Goal: Communication & Community: Answer question/provide support

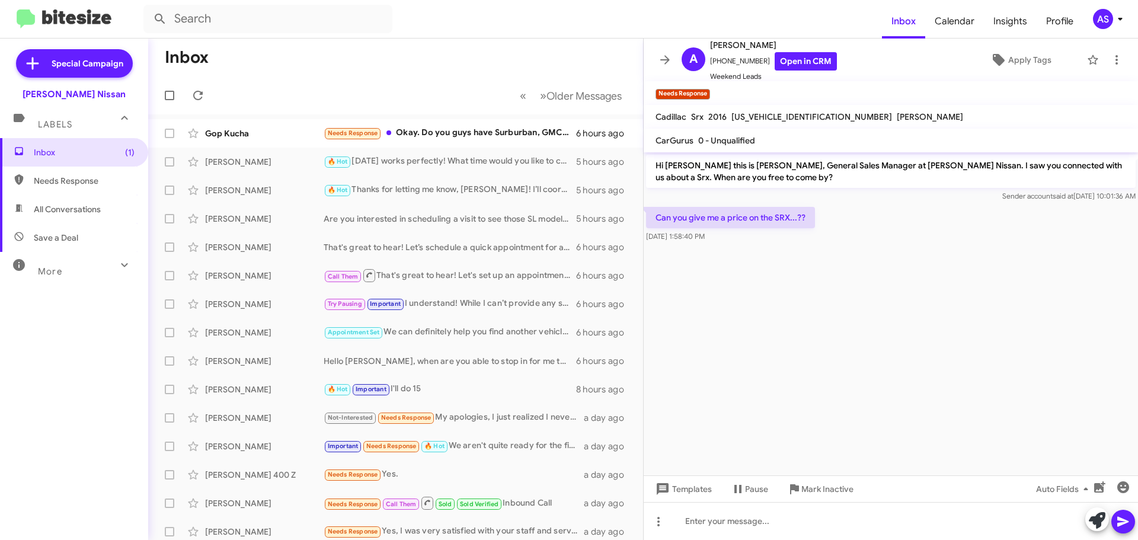
drag, startPoint x: 0, startPoint y: 0, endPoint x: 79, endPoint y: 381, distance: 388.7
click at [79, 381] on div "Inbox (1) Needs Response All Conversations Save a Deal More Important 🔥 Hot App…" at bounding box center [74, 300] width 148 height 324
click at [534, 138] on div "Needs Response Okay. Do you guys have Surburban, GMC Yukon XL or Lincoln Naviga…" at bounding box center [455, 133] width 263 height 14
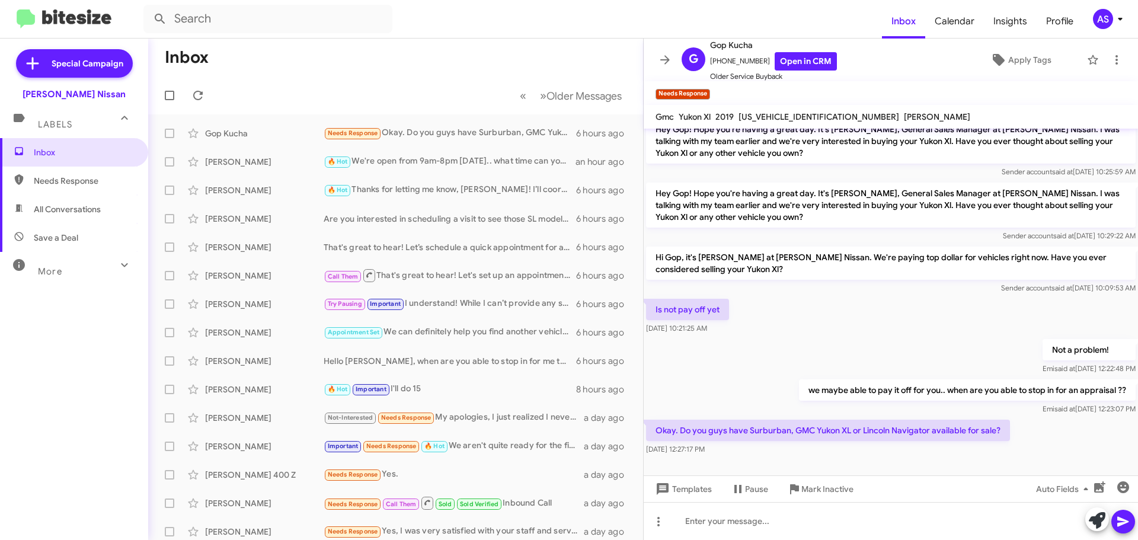
click at [794, 464] on div at bounding box center [891, 478] width 494 height 41
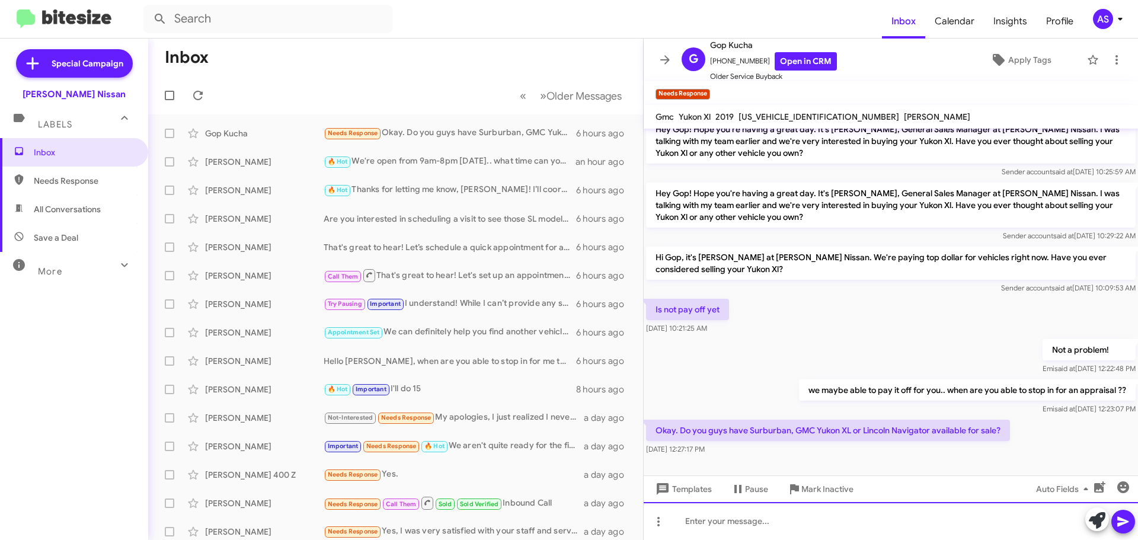
click at [886, 521] on div at bounding box center [891, 521] width 494 height 38
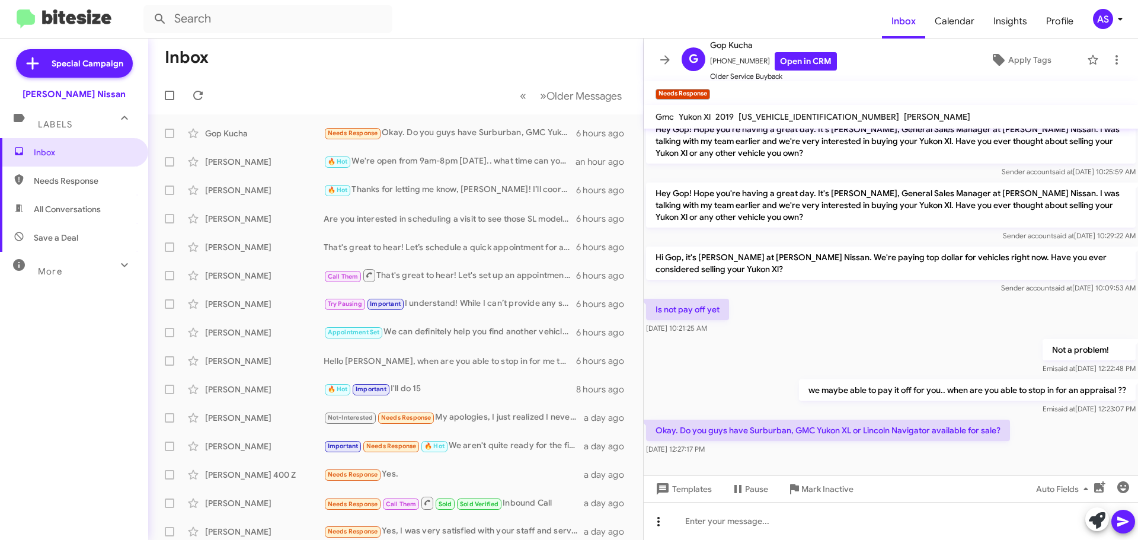
click at [663, 523] on icon at bounding box center [659, 522] width 14 height 14
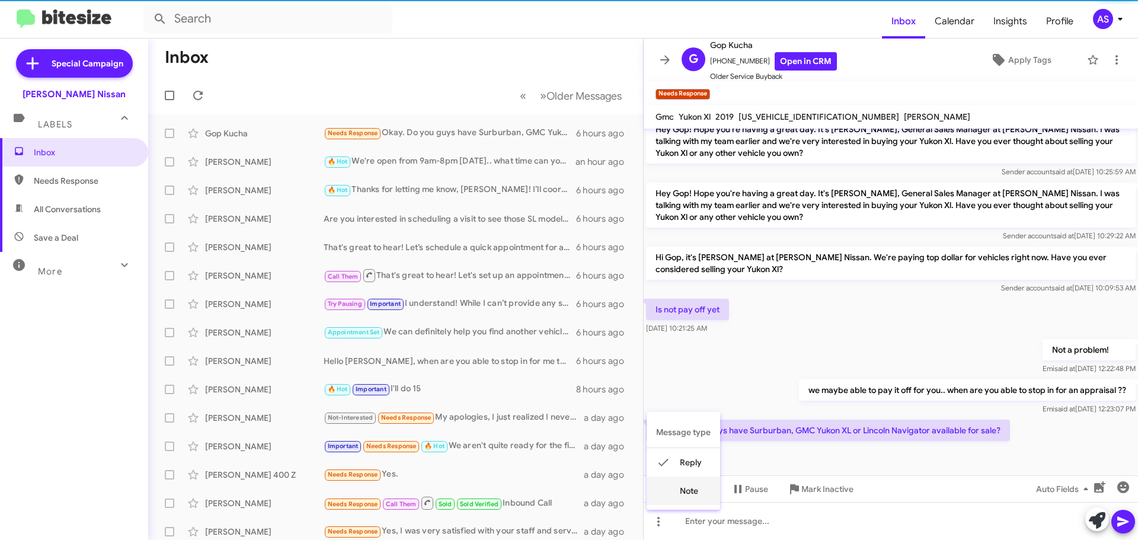
click at [693, 502] on button "note" at bounding box center [684, 491] width 74 height 28
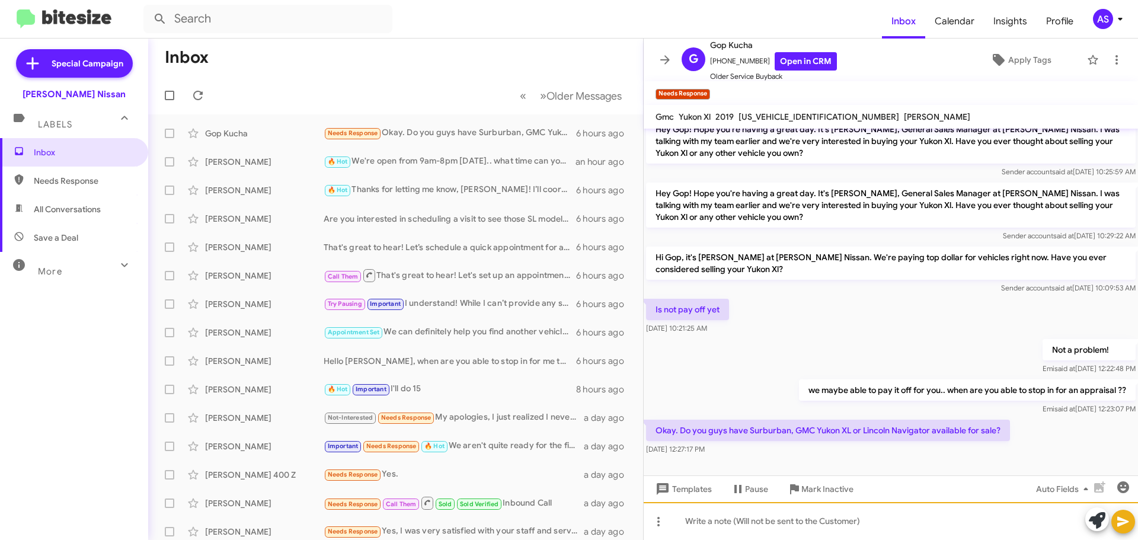
click at [731, 525] on div at bounding box center [891, 521] width 494 height 38
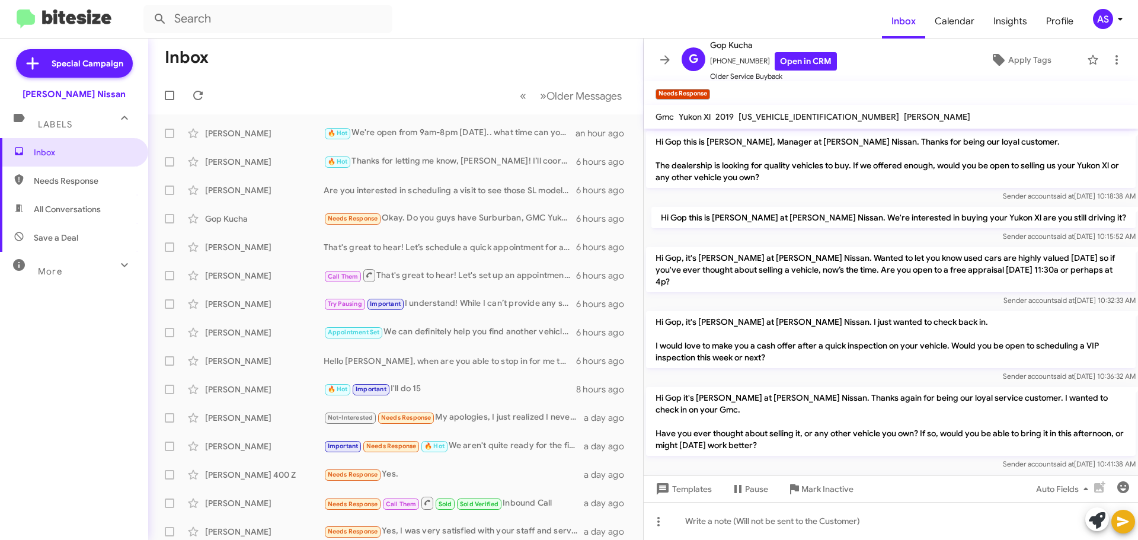
drag, startPoint x: 108, startPoint y: 355, endPoint x: 114, endPoint y: 357, distance: 6.4
click at [108, 355] on div "Inbox Needs Response All Conversations Save a Deal More Important 🔥 Hot Appoint…" at bounding box center [74, 300] width 148 height 324
